Goal: Task Accomplishment & Management: Manage account settings

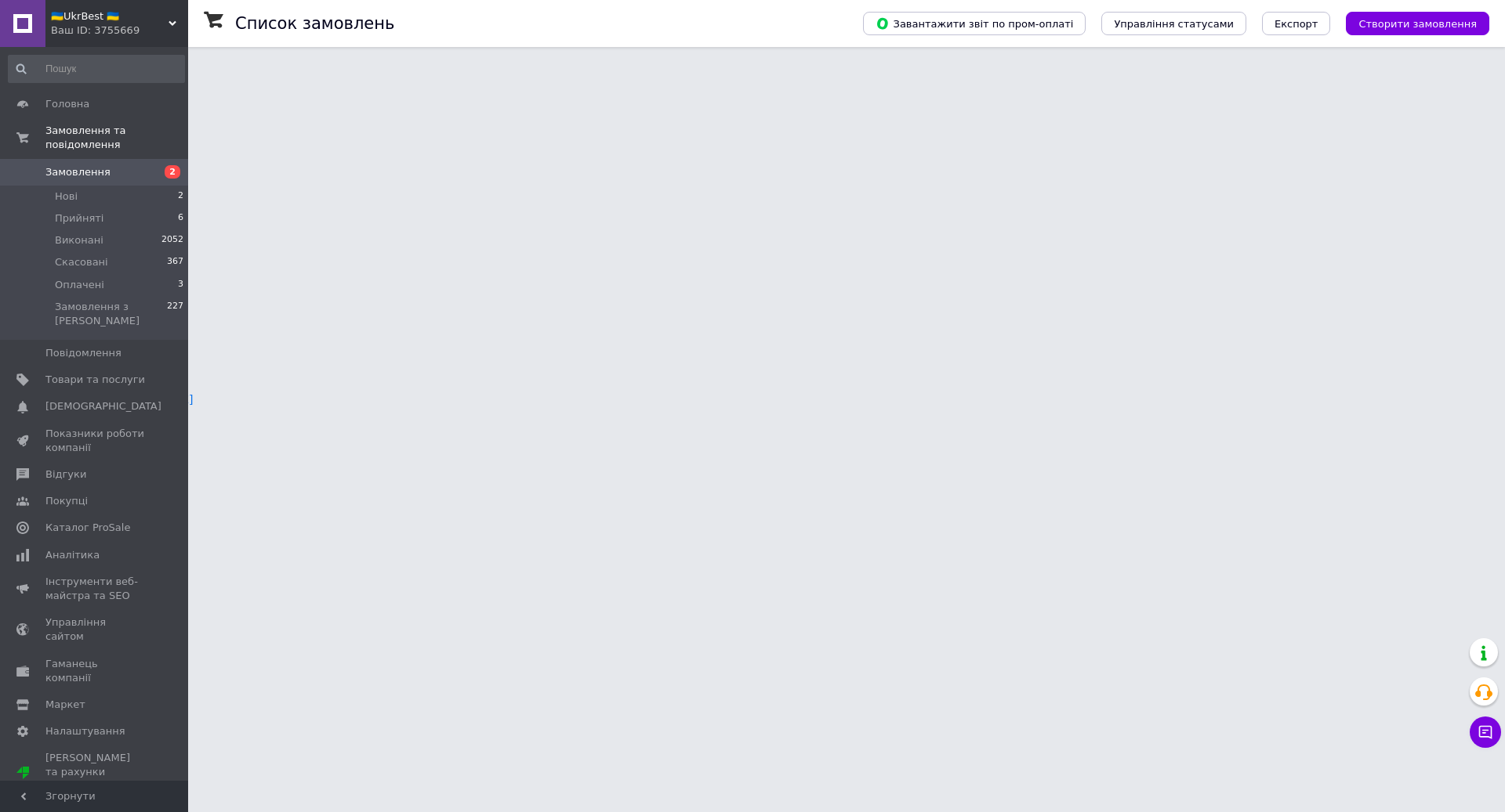
click at [1359, 195] on li "Прийнято" at bounding box center [1392, 209] width 166 height 29
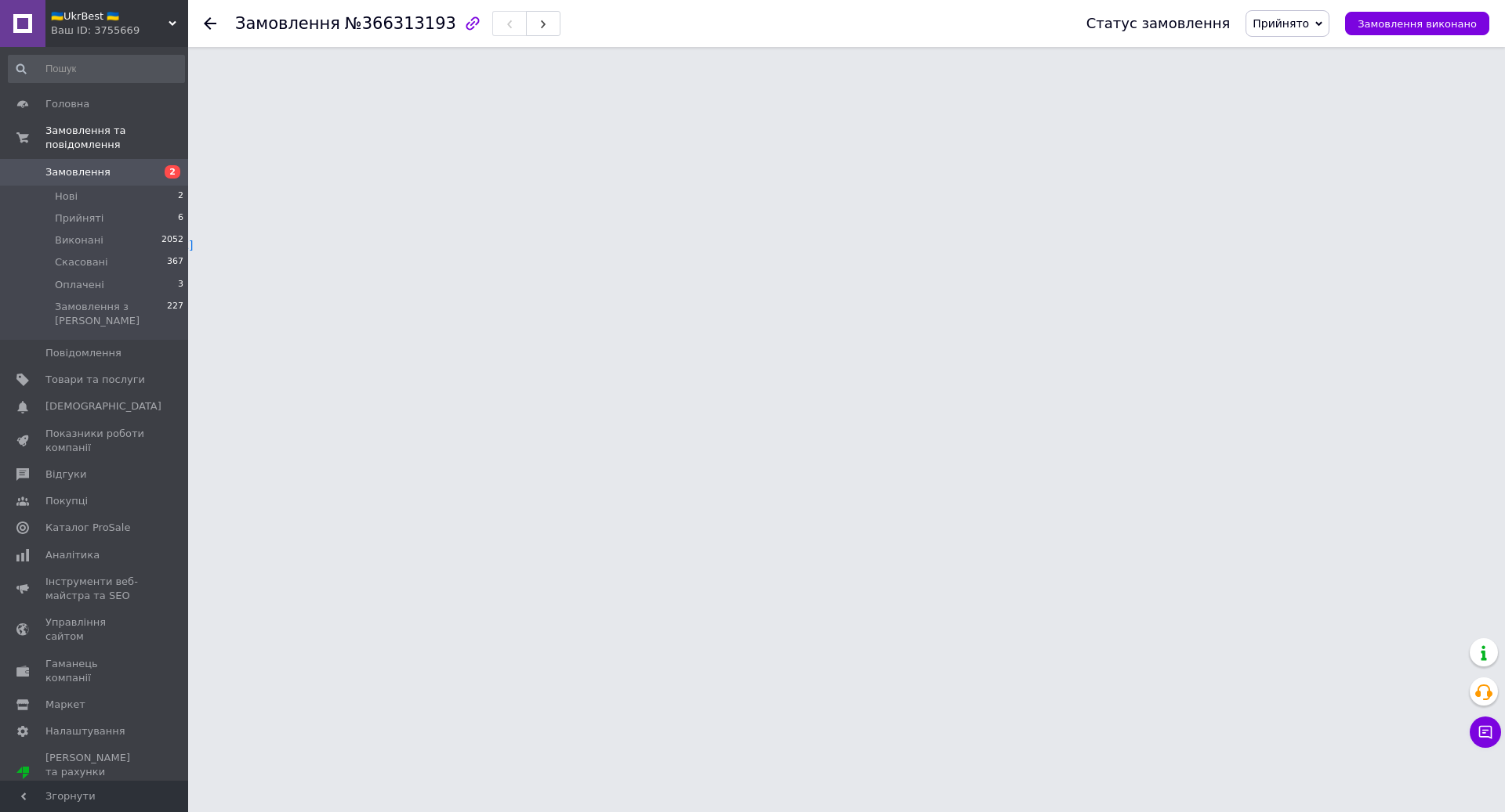
scroll to position [184, 0]
click at [136, 377] on span "Товари та послуги" at bounding box center [95, 379] width 100 height 14
